Goal: Find specific page/section: Find specific page/section

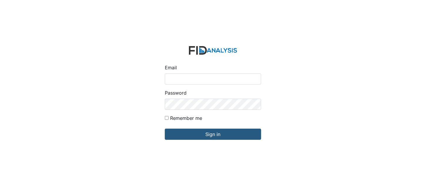
click at [213, 79] on input "Email" at bounding box center [213, 79] width 96 height 11
type input "[EMAIL_ADDRESS][DOMAIN_NAME]"
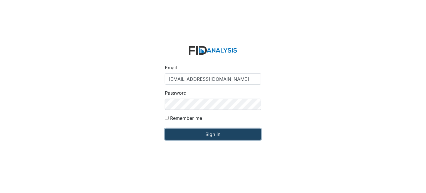
click at [216, 132] on input "Sign in" at bounding box center [213, 134] width 96 height 11
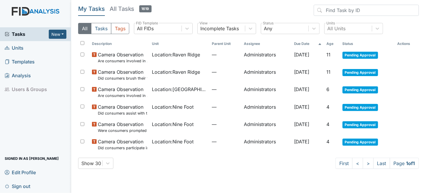
click at [18, 46] on span "Units" at bounding box center [14, 48] width 19 height 9
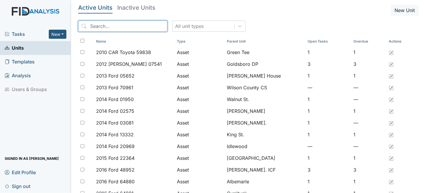
click at [125, 27] on input "search" at bounding box center [122, 26] width 89 height 11
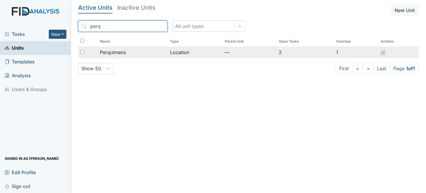
type input "perq"
click at [193, 56] on td "Location" at bounding box center [195, 52] width 55 height 12
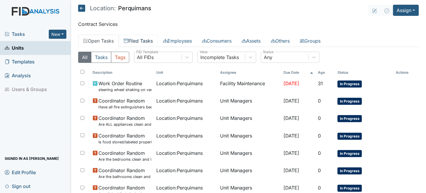
click at [146, 40] on link "Filed Tasks" at bounding box center [138, 41] width 39 height 12
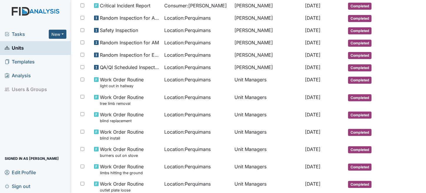
scroll to position [324, 0]
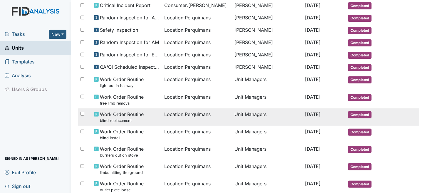
click at [223, 109] on td "Location : Perquimans" at bounding box center [197, 117] width 70 height 17
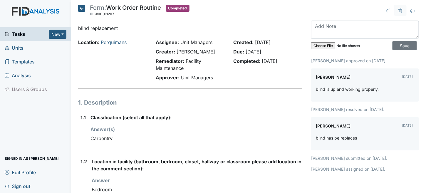
click at [82, 9] on icon at bounding box center [81, 8] width 7 height 7
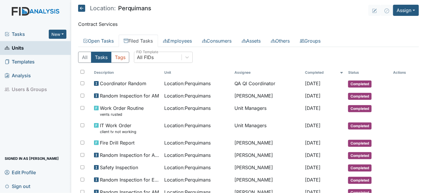
click at [16, 48] on span "Units" at bounding box center [14, 48] width 19 height 9
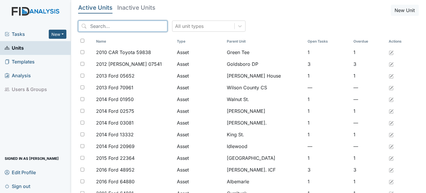
click at [99, 27] on input "search" at bounding box center [122, 26] width 89 height 11
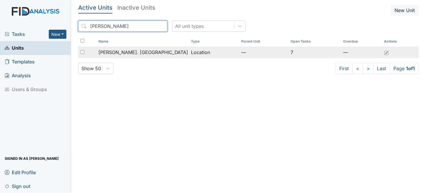
type input "[PERSON_NAME]"
click at [104, 54] on span "[PERSON_NAME]. [GEOGRAPHIC_DATA]" at bounding box center [144, 52] width 90 height 7
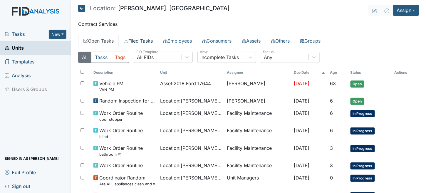
click at [141, 39] on link "Filed Tasks" at bounding box center [138, 41] width 39 height 12
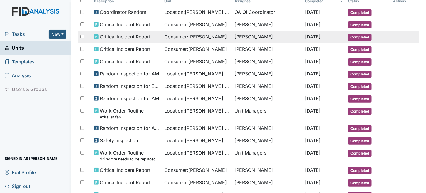
scroll to position [88, 0]
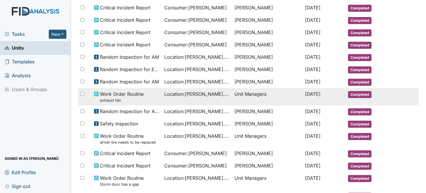
click at [285, 100] on td "Unit Managers" at bounding box center [268, 96] width 70 height 17
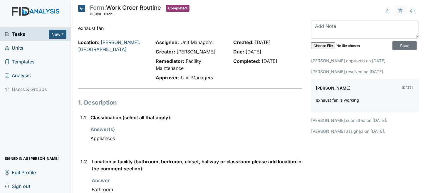
click at [81, 5] on icon at bounding box center [81, 8] width 7 height 7
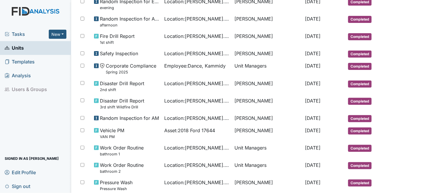
scroll to position [265, 0]
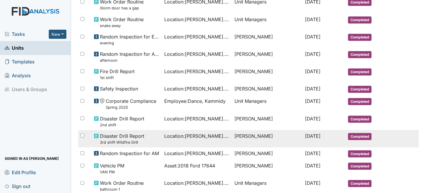
drag, startPoint x: 307, startPoint y: 92, endPoint x: 282, endPoint y: 144, distance: 57.2
click at [282, 144] on td "[PERSON_NAME]" at bounding box center [268, 138] width 70 height 17
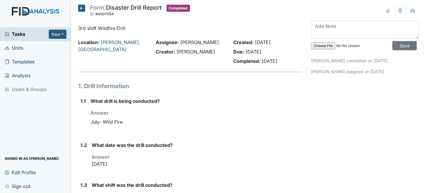
click at [82, 9] on icon at bounding box center [81, 8] width 7 height 7
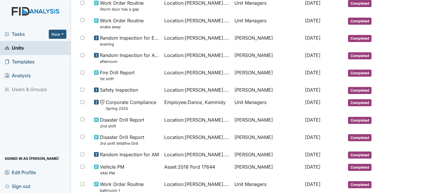
scroll to position [265, 0]
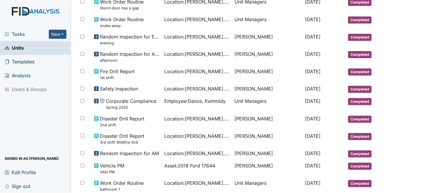
click at [25, 46] on link "Units" at bounding box center [35, 48] width 71 height 14
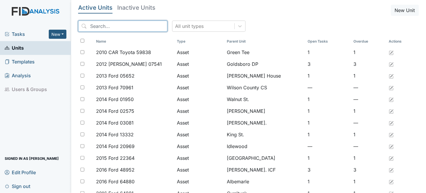
click at [119, 29] on input "search" at bounding box center [122, 26] width 89 height 11
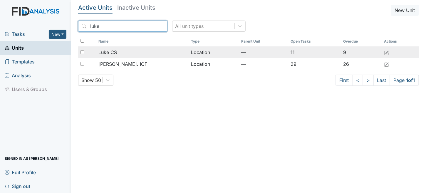
type input "luke"
click at [151, 53] on div "Luke CS" at bounding box center [143, 52] width 88 height 7
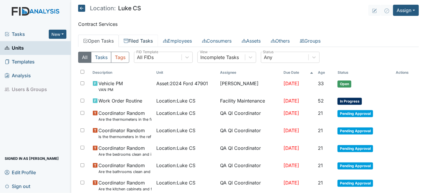
click at [145, 39] on link "Filed Tasks" at bounding box center [138, 41] width 39 height 12
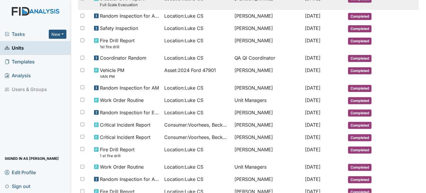
scroll to position [88, 0]
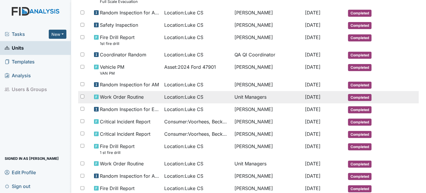
click at [305, 96] on span "[DATE]" at bounding box center [313, 97] width 16 height 6
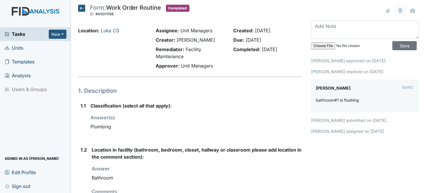
click at [81, 8] on icon at bounding box center [81, 8] width 7 height 7
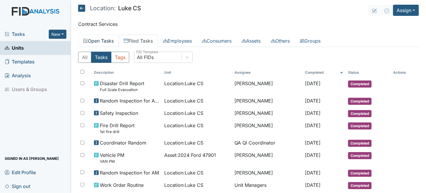
click at [106, 43] on link "Open Tasks" at bounding box center [98, 41] width 41 height 12
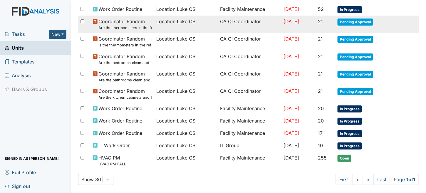
scroll to position [97, 0]
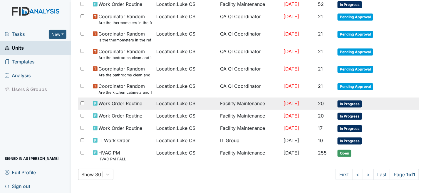
click at [282, 106] on td "[DATE]" at bounding box center [299, 104] width 34 height 12
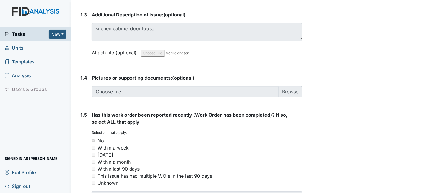
scroll to position [434, 0]
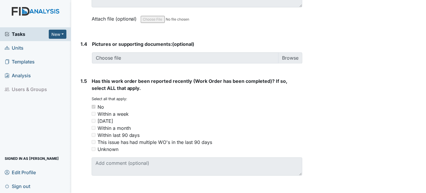
drag, startPoint x: 31, startPoint y: 189, endPoint x: 229, endPoint y: 183, distance: 198.3
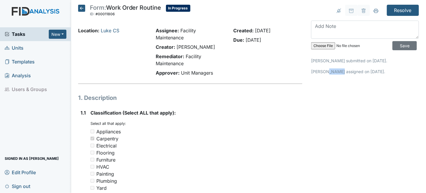
click at [84, 5] on icon at bounding box center [81, 8] width 7 height 7
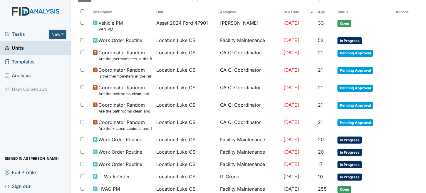
scroll to position [97, 0]
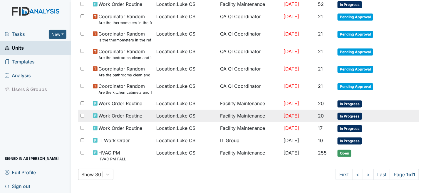
click at [243, 114] on td "Facility Maintenance" at bounding box center [250, 116] width 64 height 12
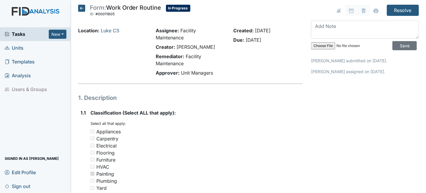
drag, startPoint x: 80, startPoint y: 7, endPoint x: 89, endPoint y: 11, distance: 10.7
click at [80, 7] on icon at bounding box center [81, 8] width 7 height 7
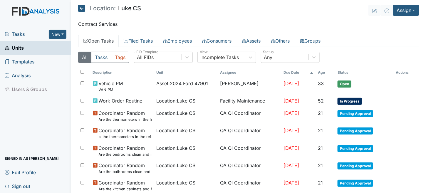
scroll to position [97, 0]
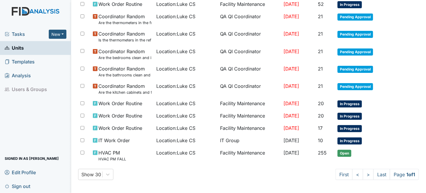
click at [237, 124] on td "Facility Maintenance" at bounding box center [250, 128] width 64 height 12
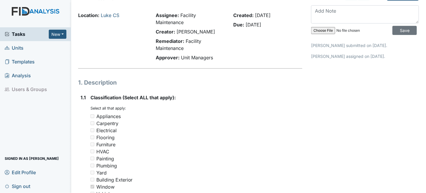
scroll to position [16, 0]
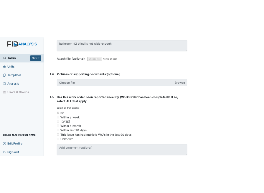
scroll to position [434, 0]
